Goal: Information Seeking & Learning: Check status

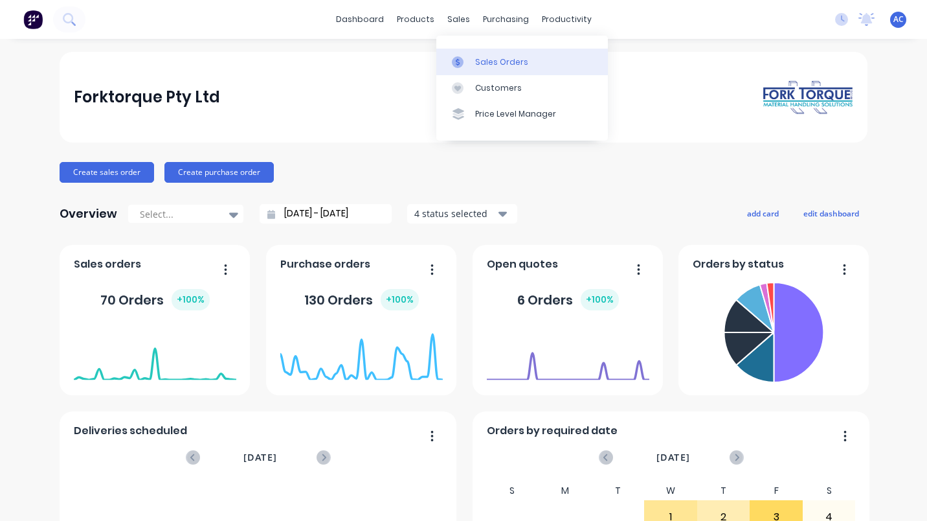
click at [501, 58] on div "Sales Orders" at bounding box center [501, 62] width 53 height 12
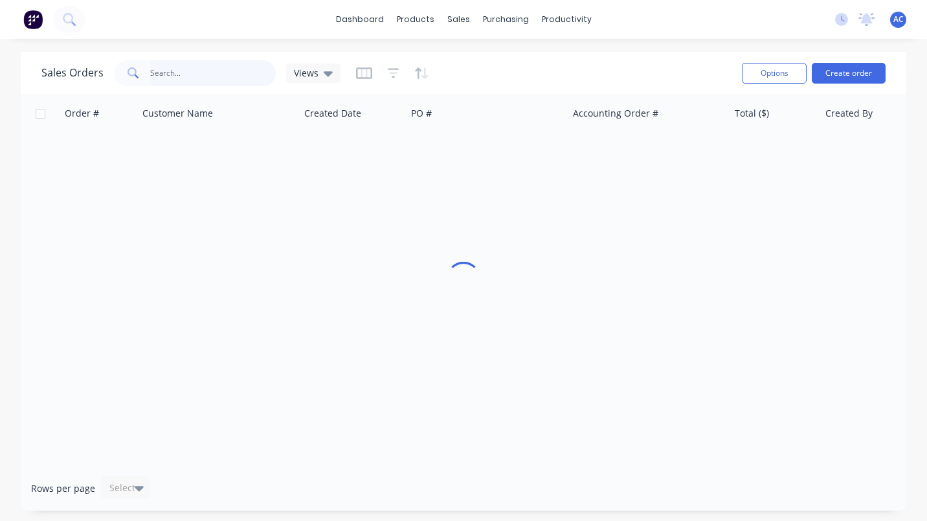
click at [171, 76] on input "text" at bounding box center [213, 73] width 126 height 26
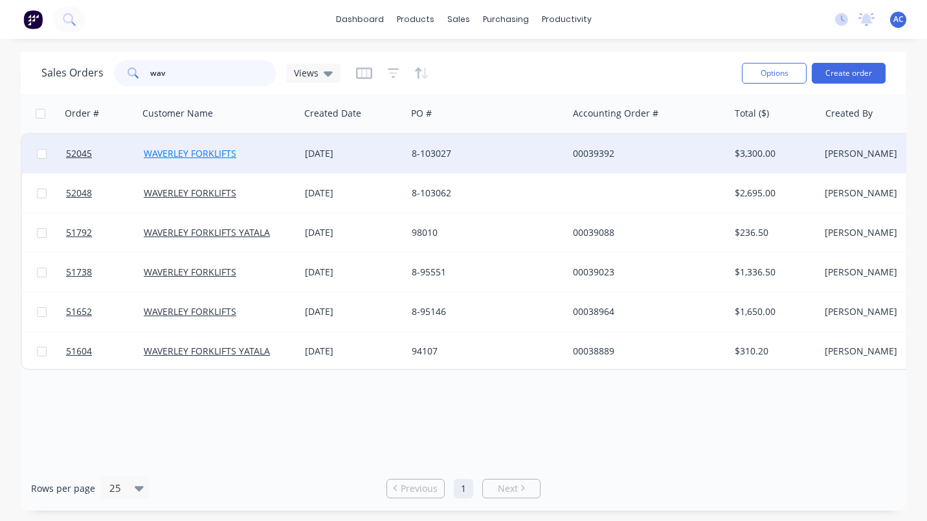
type input "wav"
click at [200, 156] on link "WAVERLEY FORKLIFTS" at bounding box center [190, 153] width 93 height 12
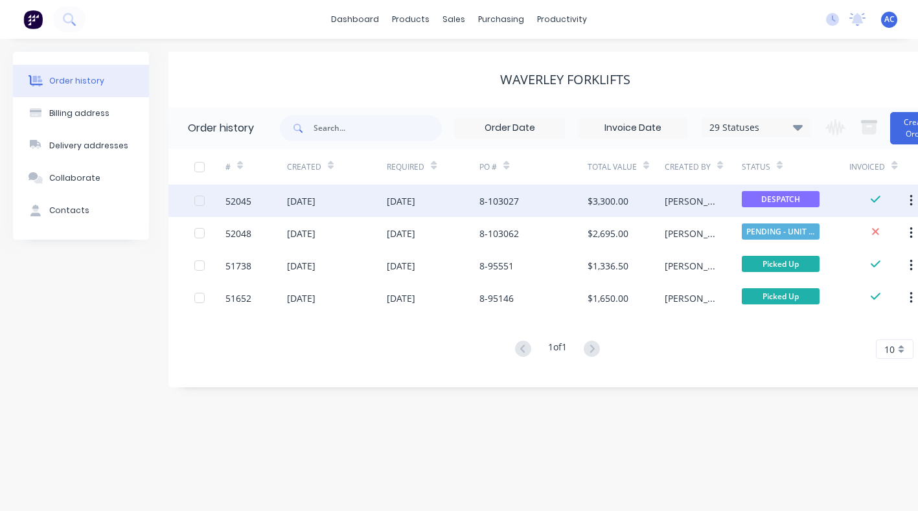
click at [234, 198] on div "52045" at bounding box center [238, 201] width 26 height 14
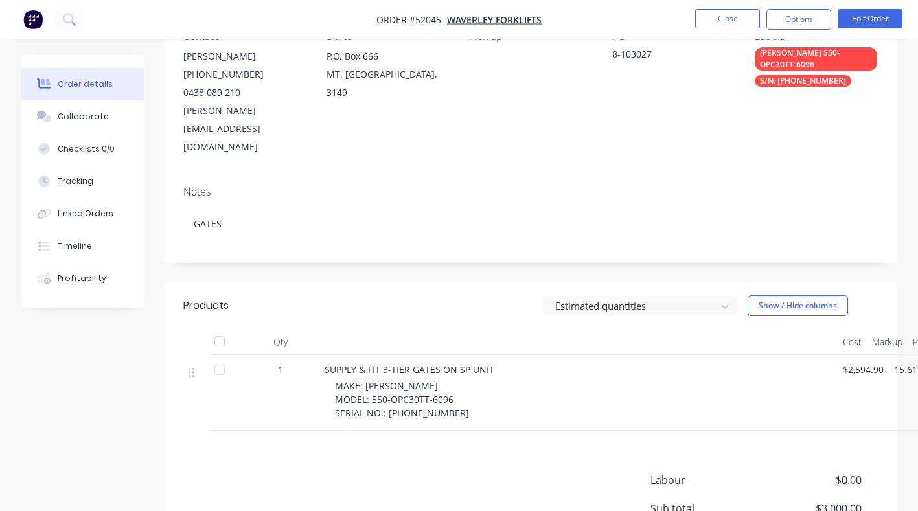
scroll to position [186, 0]
click at [73, 117] on div "Collaborate" at bounding box center [83, 117] width 51 height 12
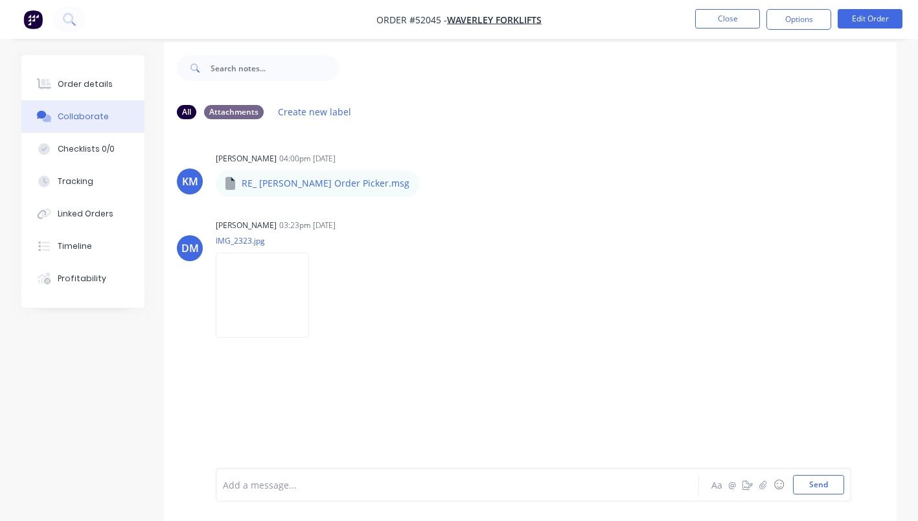
scroll to position [19, 0]
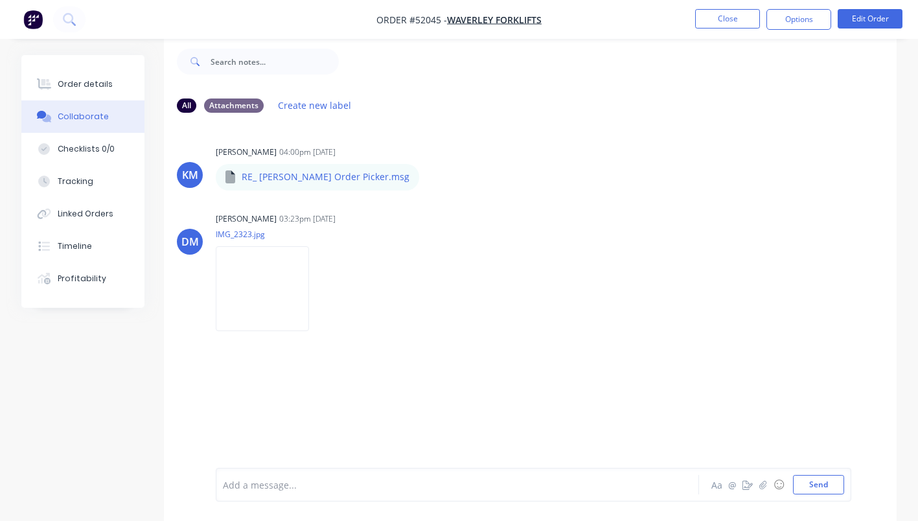
click at [277, 490] on div at bounding box center [455, 485] width 465 height 14
click at [819, 487] on button "Send" at bounding box center [818, 484] width 51 height 19
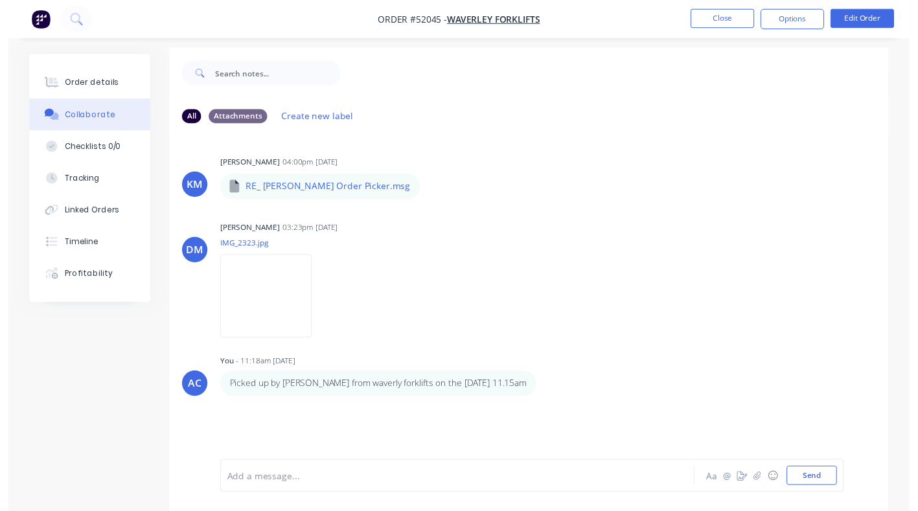
scroll to position [0, 0]
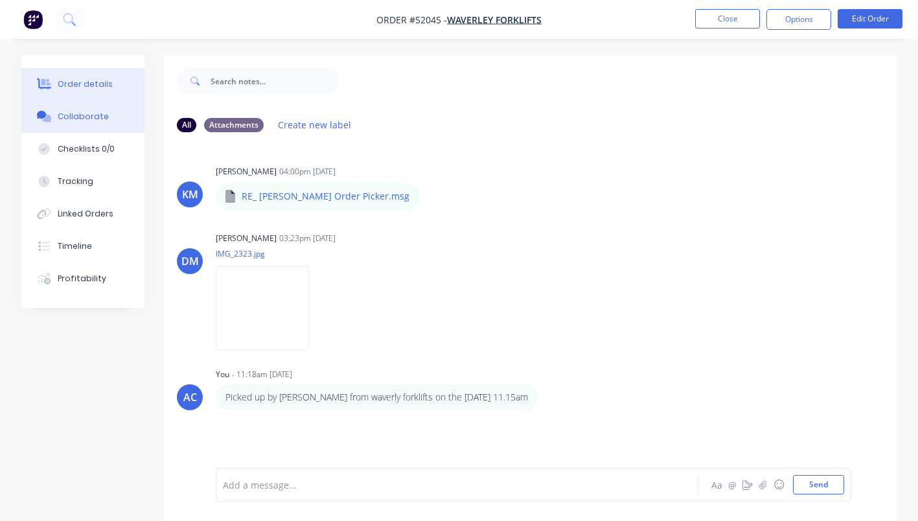
click at [92, 89] on div "Order details" at bounding box center [85, 84] width 55 height 12
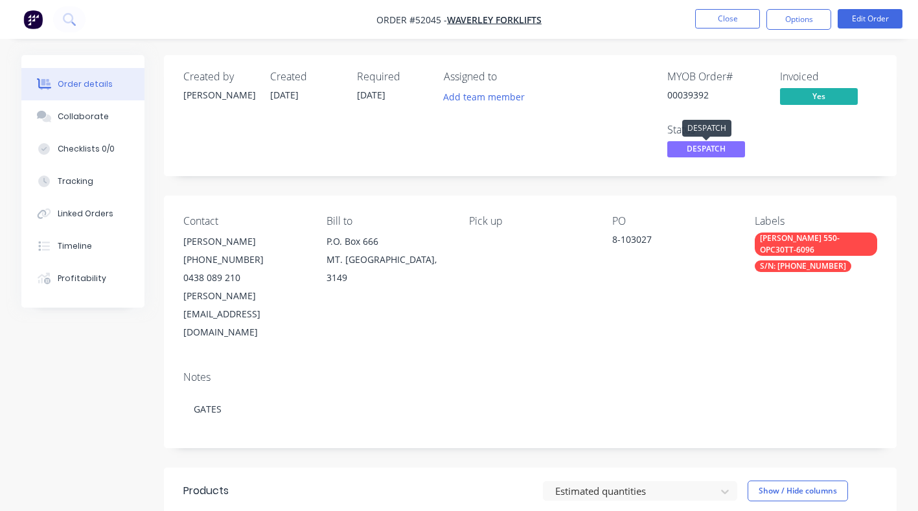
click at [709, 149] on span "DESPATCH" at bounding box center [706, 149] width 78 height 16
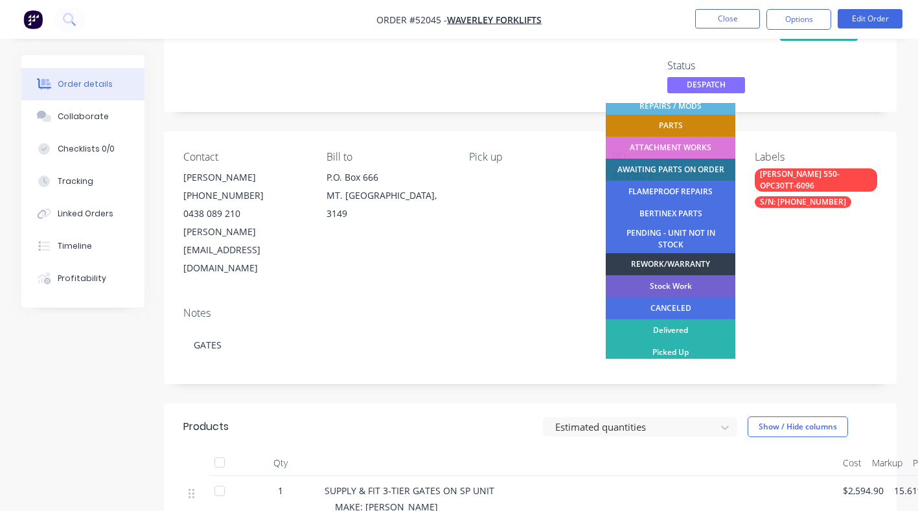
scroll to position [74, 0]
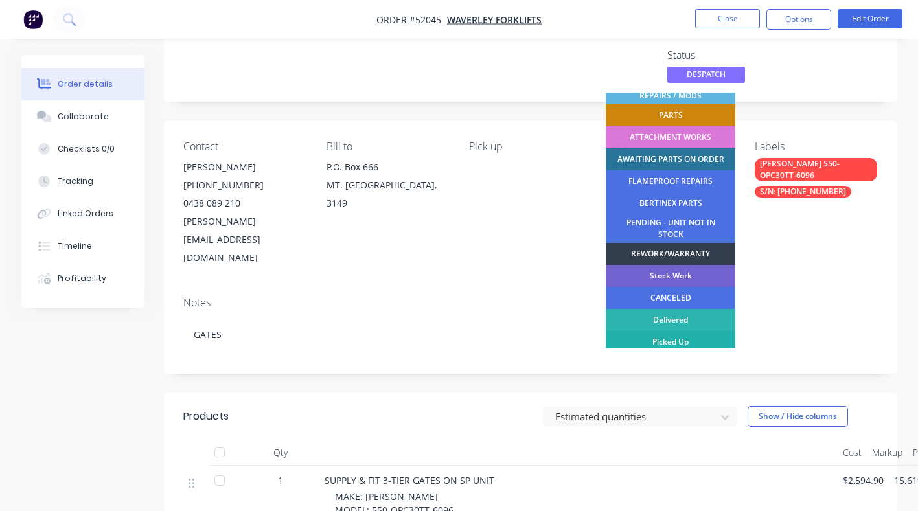
click at [668, 342] on div "Picked Up" at bounding box center [671, 342] width 130 height 22
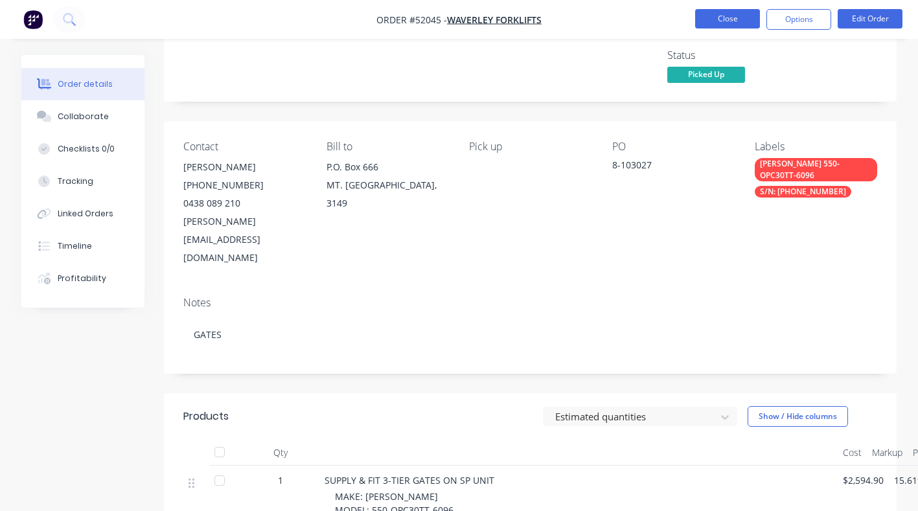
click at [738, 16] on button "Close" at bounding box center [727, 18] width 65 height 19
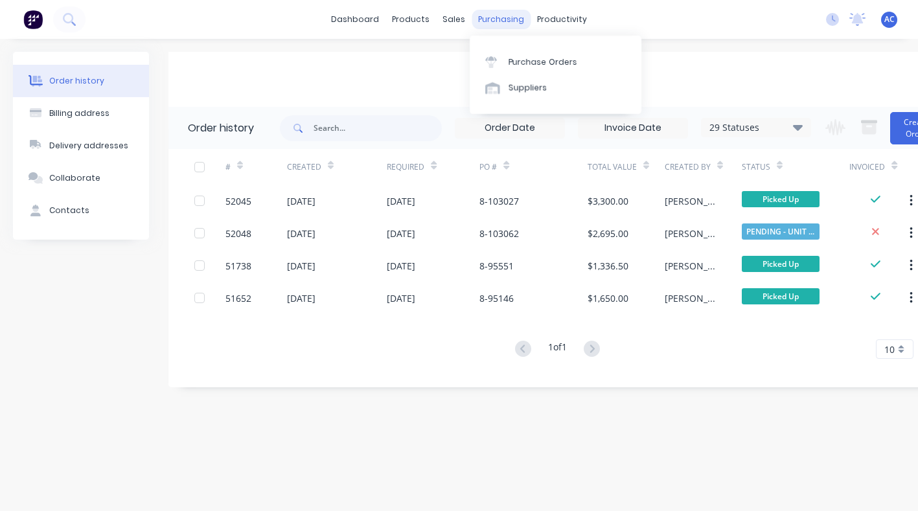
click at [493, 19] on div "purchasing" at bounding box center [501, 19] width 59 height 19
click at [541, 68] on link "Purchase Orders" at bounding box center [556, 62] width 172 height 26
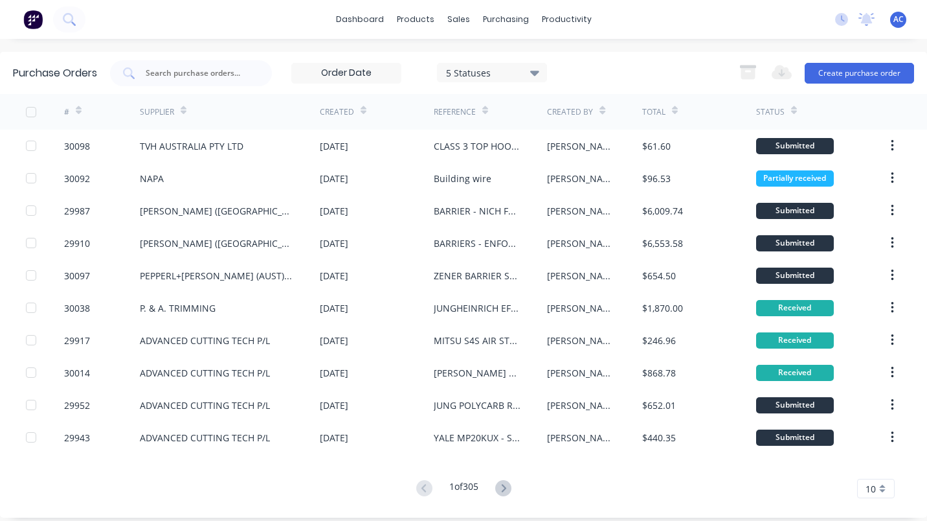
click at [177, 109] on div "Supplier" at bounding box center [163, 111] width 47 height 23
click at [159, 69] on input "text" at bounding box center [198, 73] width 108 height 13
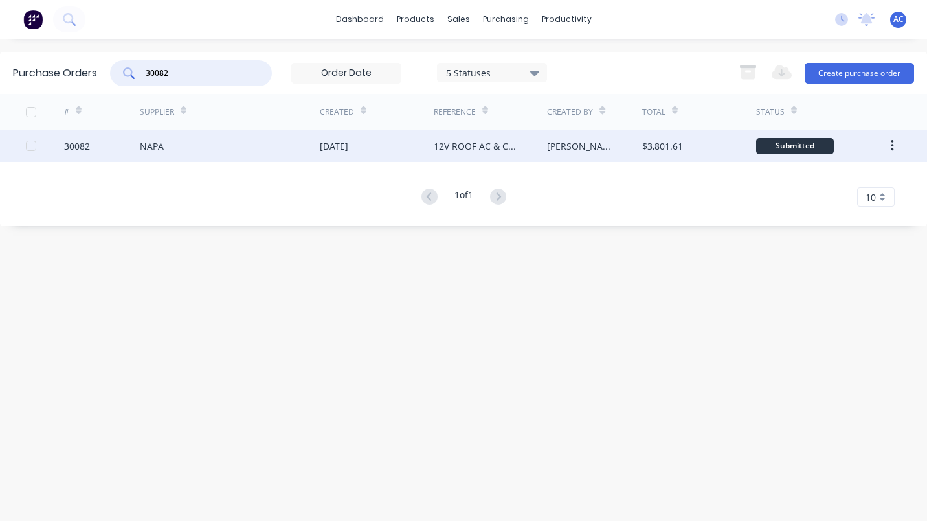
type input "30082"
click at [181, 148] on div "NAPA" at bounding box center [230, 146] width 180 height 32
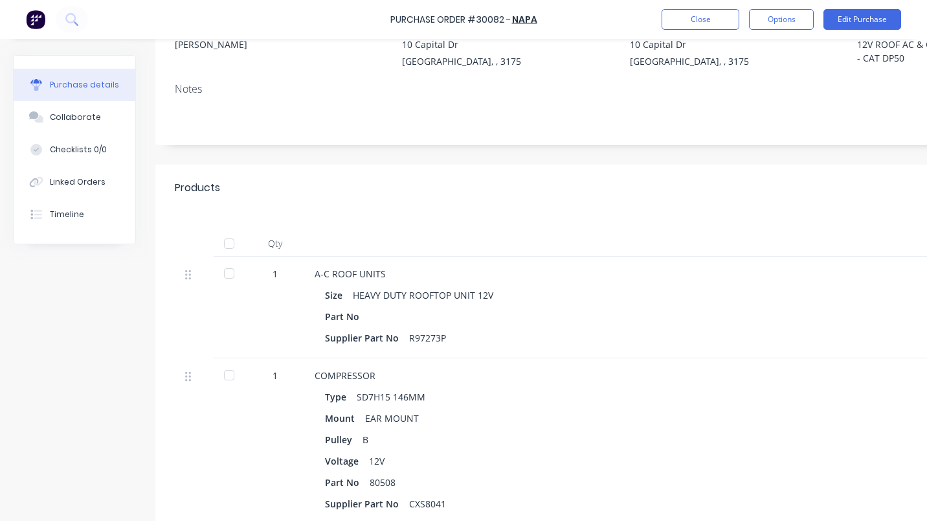
scroll to position [138, 0]
click at [227, 271] on div at bounding box center [229, 273] width 26 height 26
click at [229, 367] on div at bounding box center [229, 374] width 26 height 26
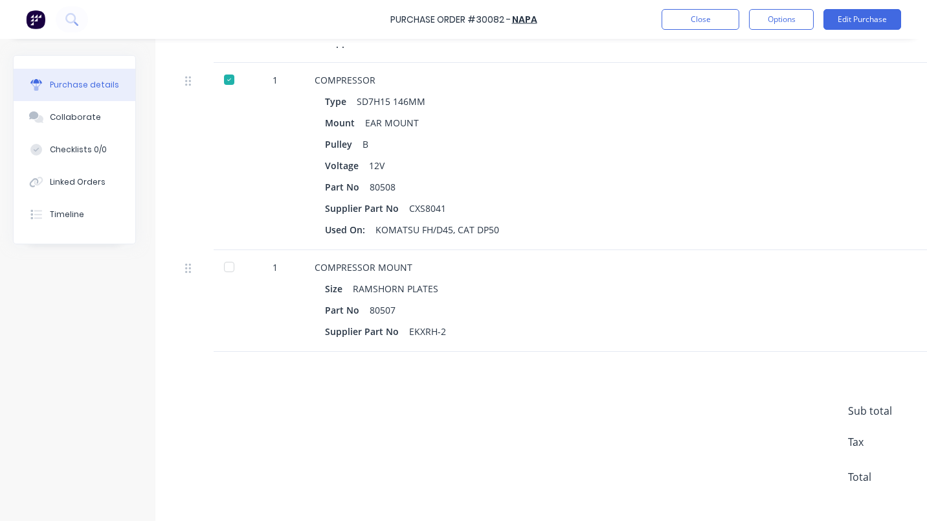
scroll to position [439, 0]
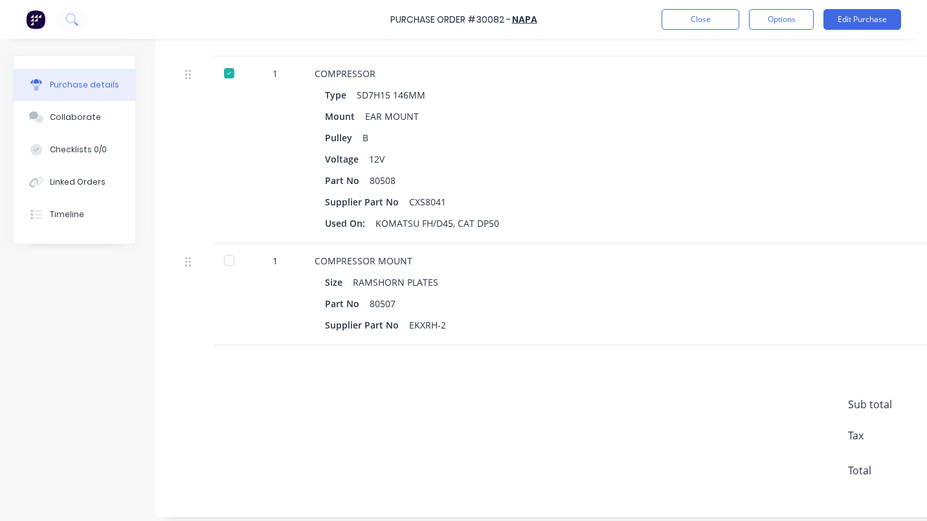
click at [225, 257] on div at bounding box center [229, 260] width 26 height 26
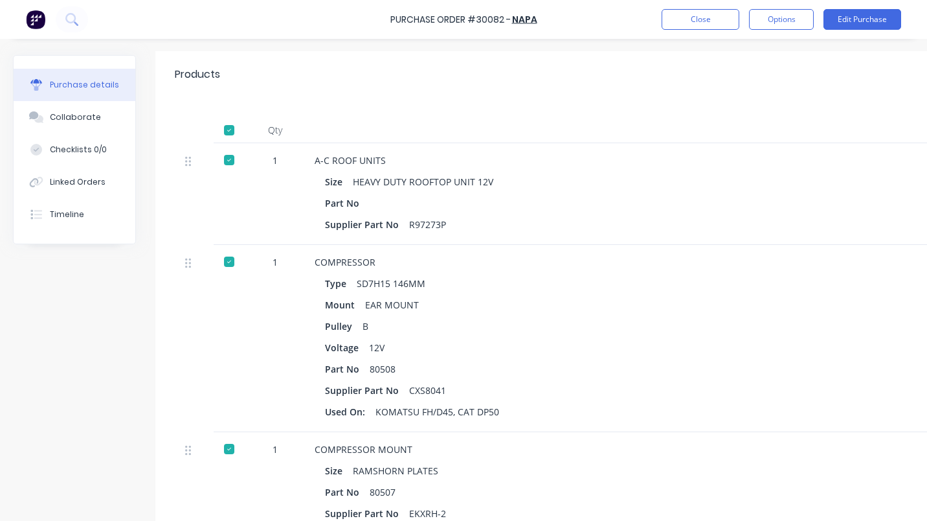
scroll to position [241, 0]
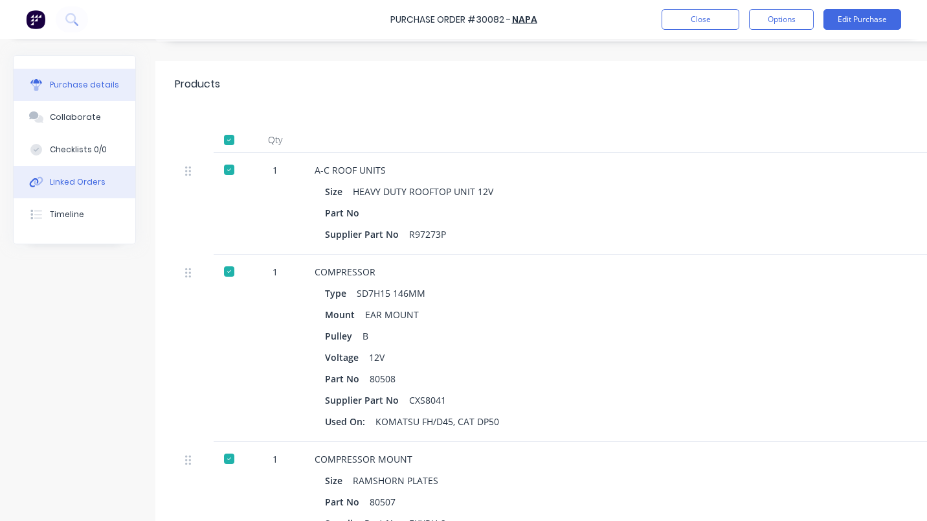
click at [84, 178] on div "Linked Orders" at bounding box center [78, 182] width 56 height 12
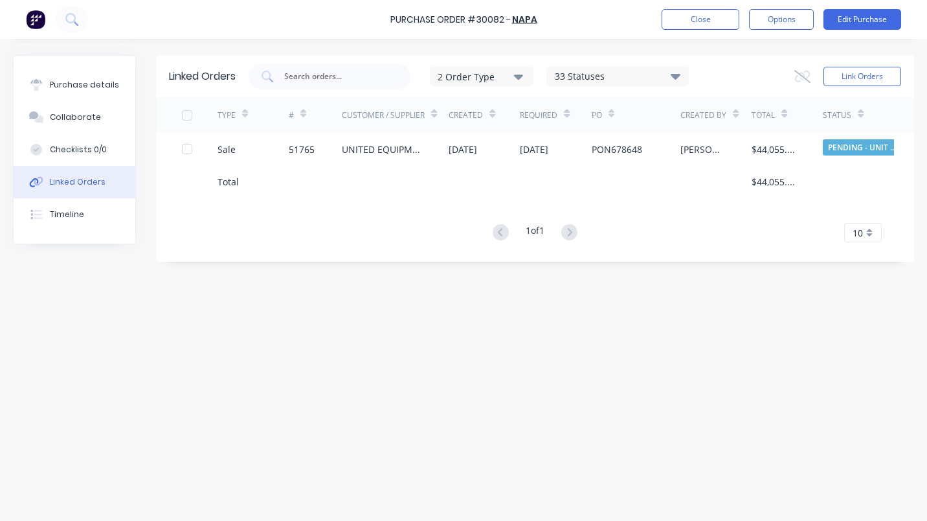
drag, startPoint x: 359, startPoint y: 142, endPoint x: 766, endPoint y: 295, distance: 434.5
click at [766, 295] on div "Linked Orders 2 Order Type 33 Statuses Sales Order Status All Archived Draft Qu…" at bounding box center [464, 276] width 902 height 443
click at [720, 24] on button "Close" at bounding box center [701, 19] width 78 height 21
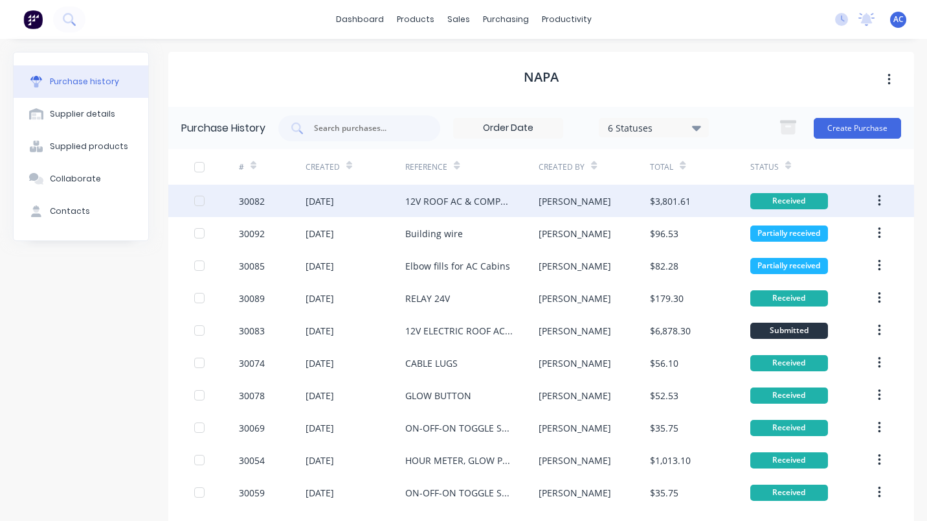
click at [455, 201] on div "12V ROOF AC & COMPRESSOR PARTS - CAT DP50" at bounding box center [459, 201] width 108 height 14
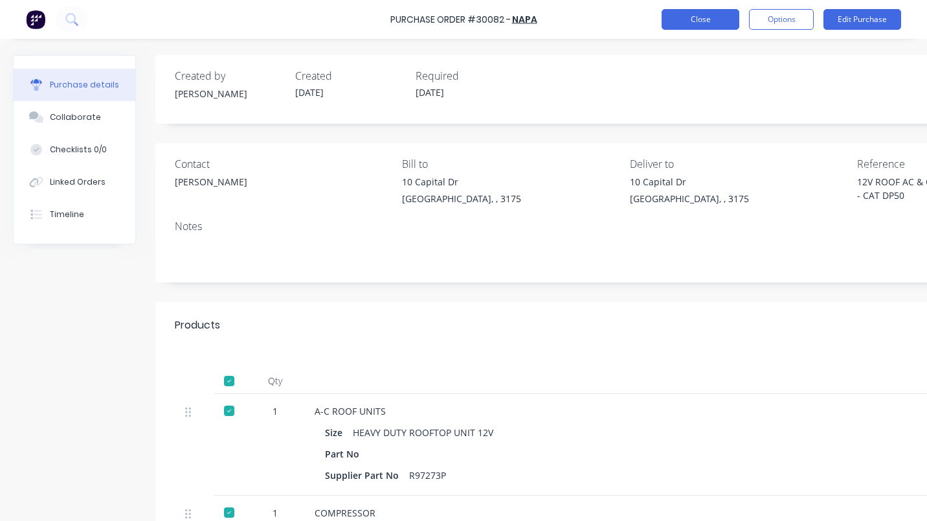
click at [688, 21] on button "Close" at bounding box center [701, 19] width 78 height 21
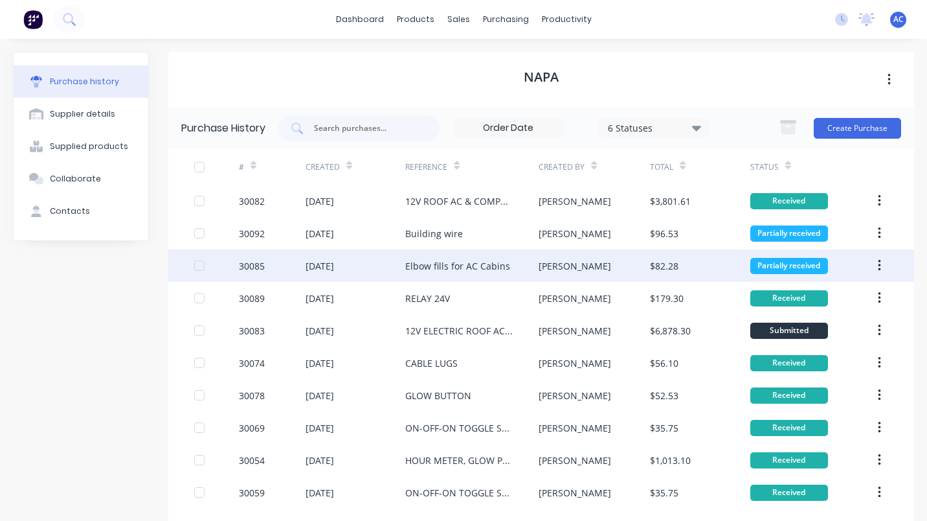
click at [451, 261] on div "Elbow fills for AC Cabins" at bounding box center [457, 266] width 105 height 14
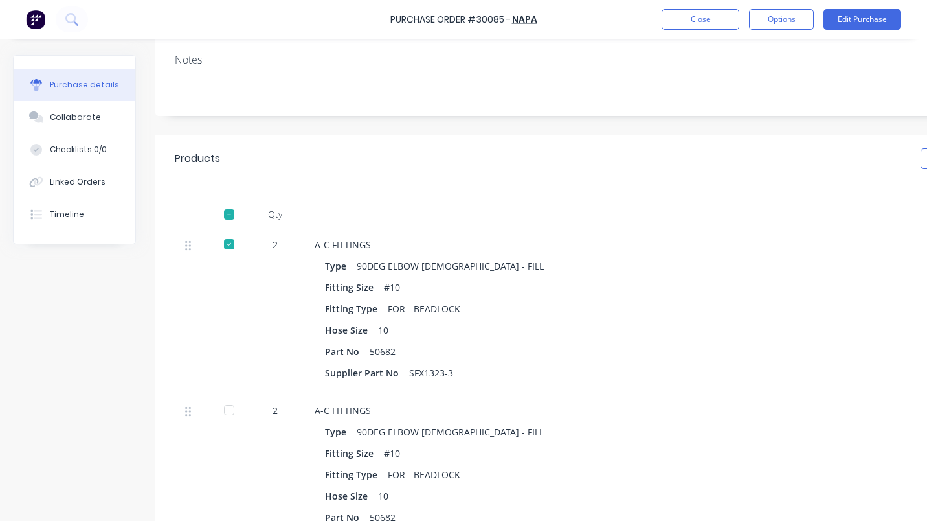
scroll to position [179, 0]
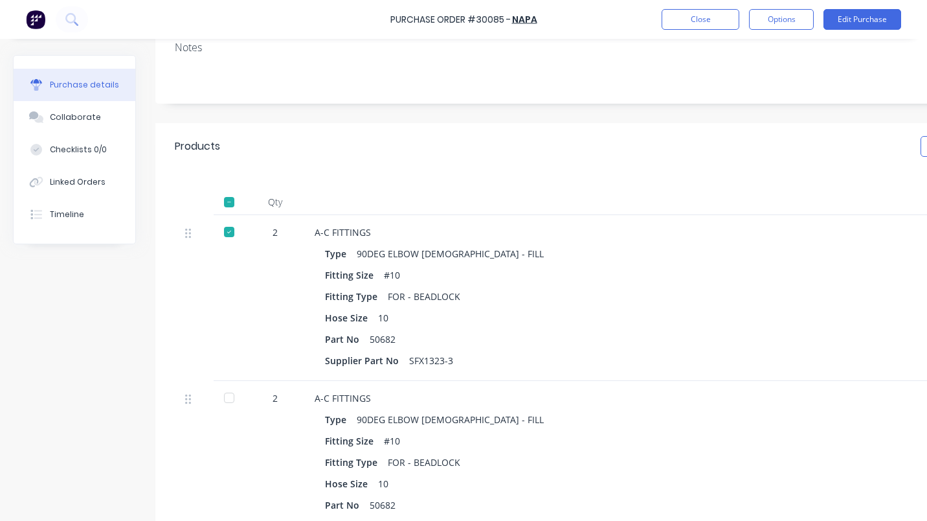
click at [224, 398] on div at bounding box center [229, 398] width 26 height 26
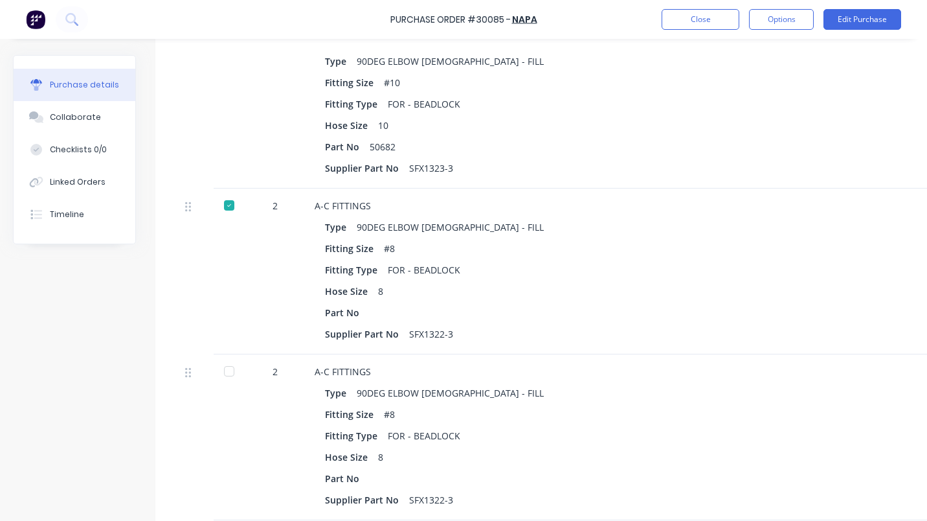
scroll to position [558, 0]
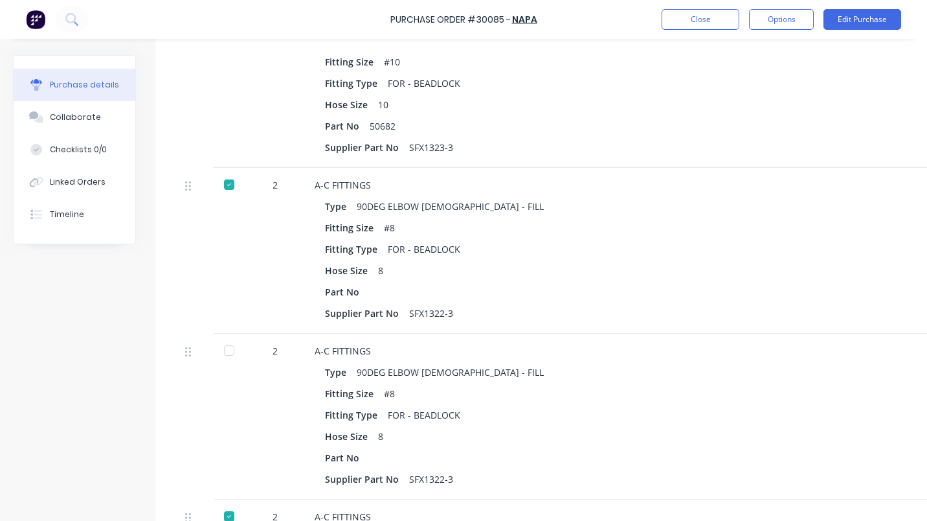
click at [231, 352] on div at bounding box center [229, 350] width 26 height 26
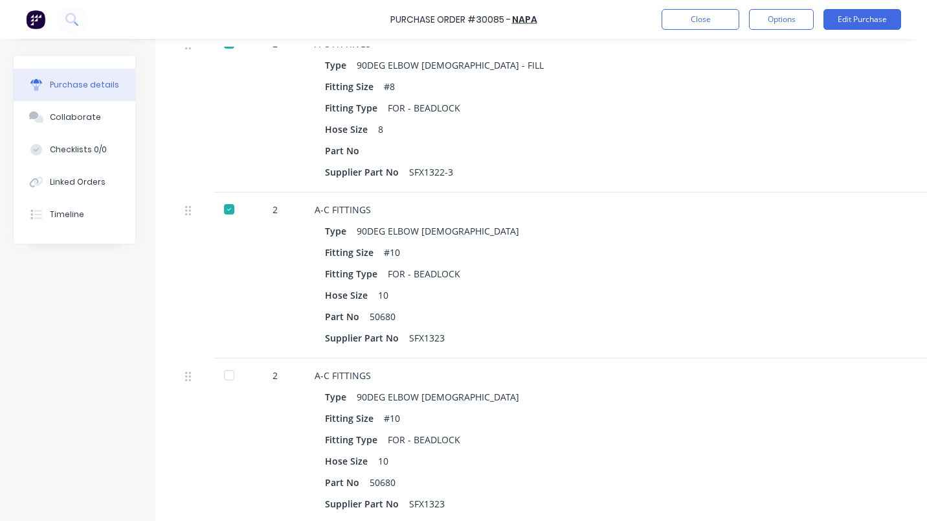
scroll to position [865, 0]
click at [232, 372] on div at bounding box center [229, 374] width 26 height 26
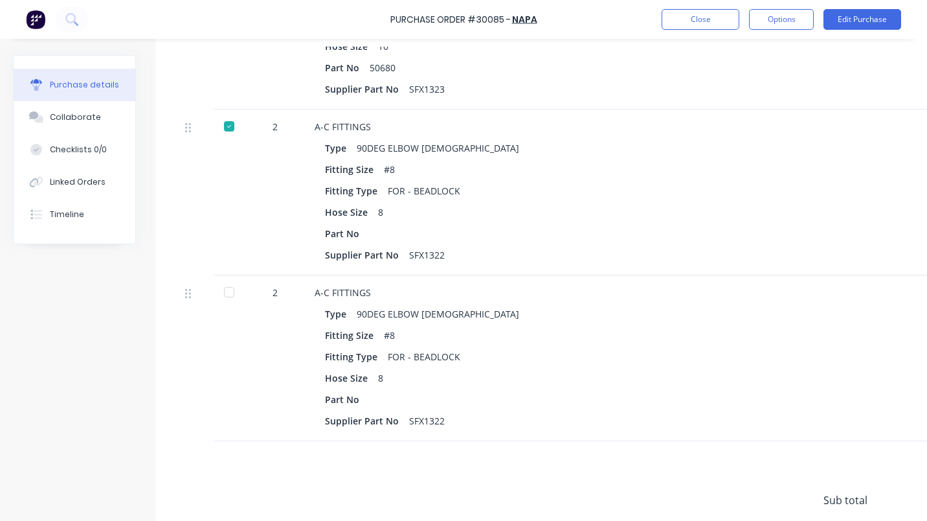
scroll to position [1280, 0]
click at [233, 291] on div at bounding box center [229, 291] width 26 height 26
type textarea "x"
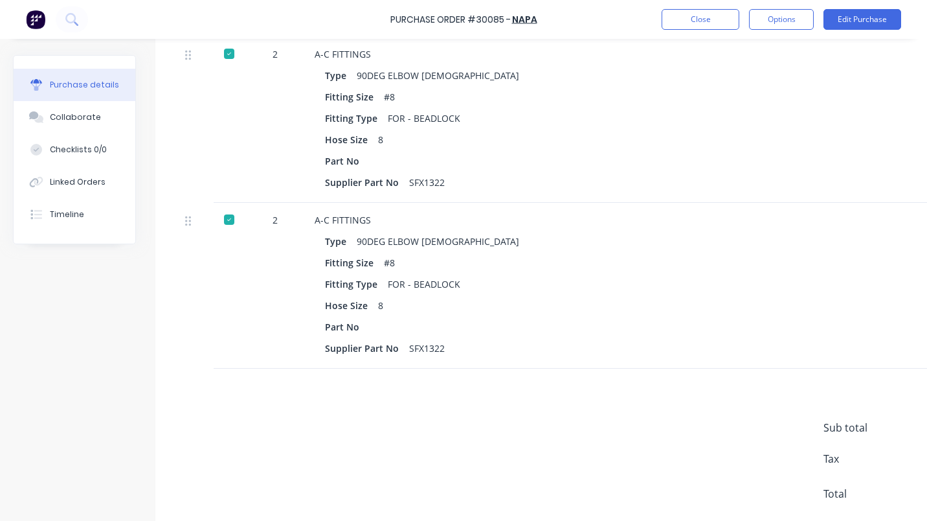
scroll to position [1394, 0]
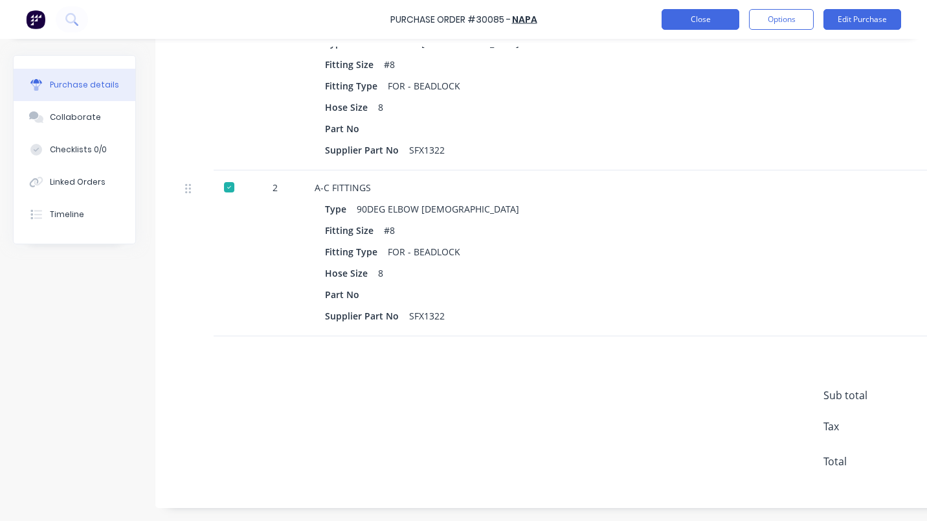
click at [690, 24] on button "Close" at bounding box center [701, 19] width 78 height 21
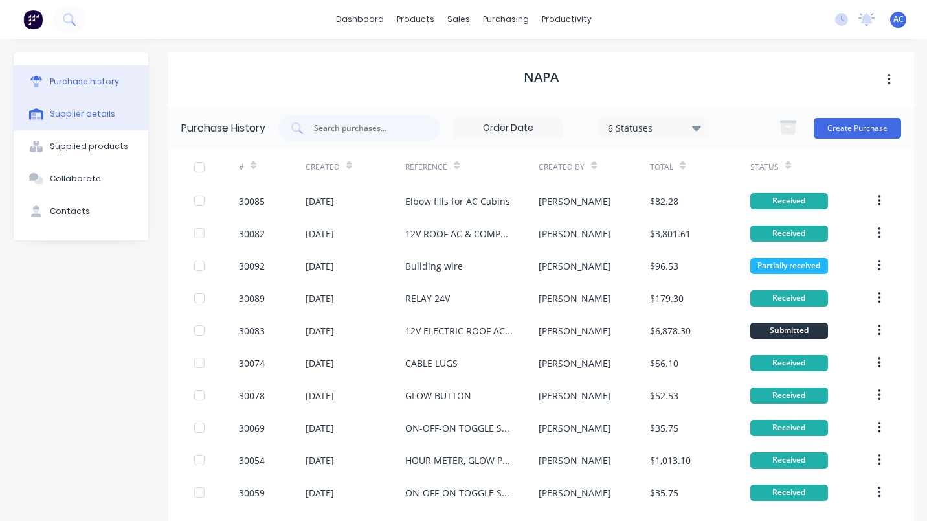
click at [93, 117] on div "Supplier details" at bounding box center [82, 114] width 65 height 12
select select "AU"
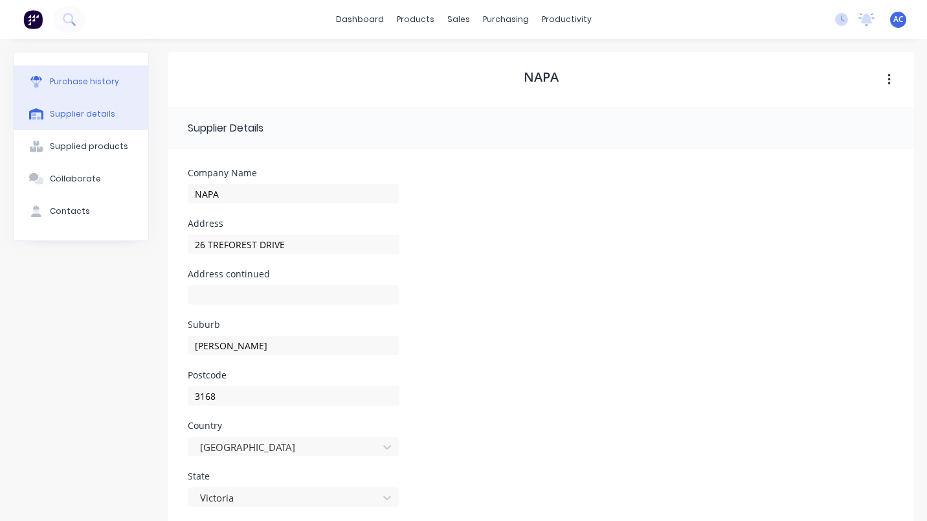
click at [87, 80] on div "Purchase history" at bounding box center [84, 82] width 69 height 12
